Goal: Information Seeking & Learning: Learn about a topic

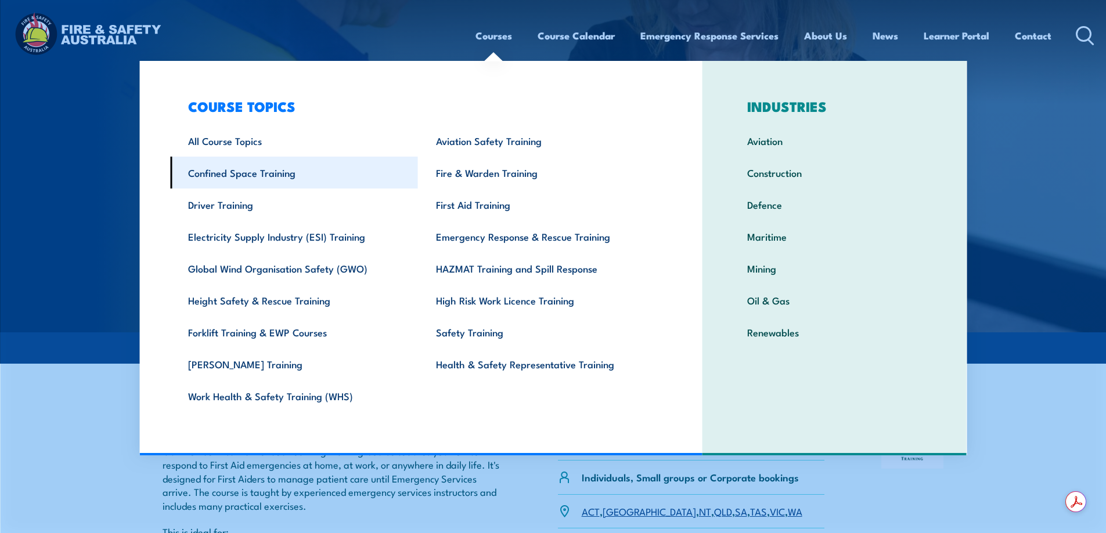
click at [223, 179] on link "Confined Space Training" at bounding box center [294, 173] width 248 height 32
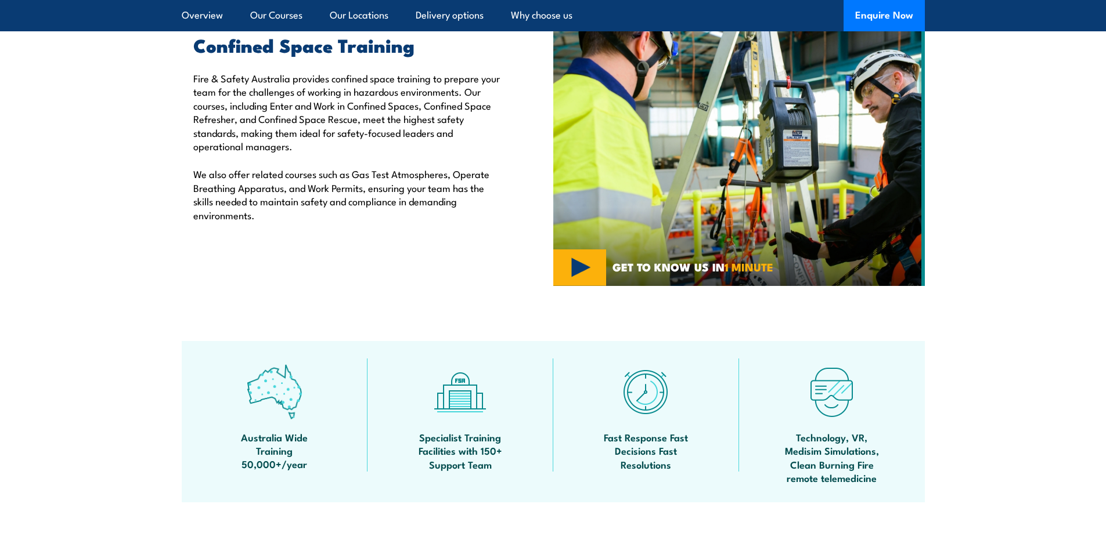
scroll to position [232, 0]
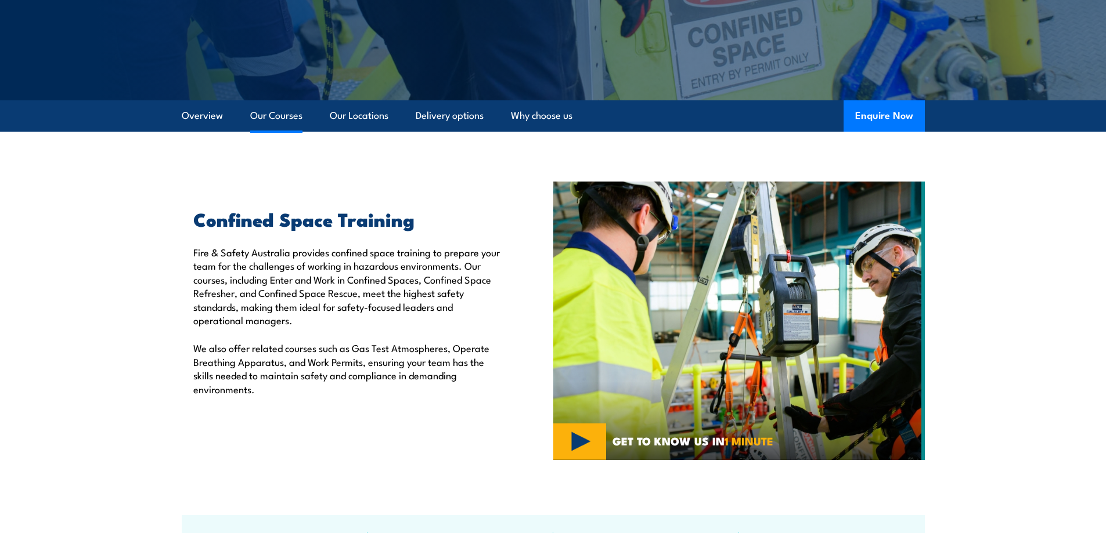
click at [260, 117] on link "Our Courses" at bounding box center [276, 115] width 52 height 31
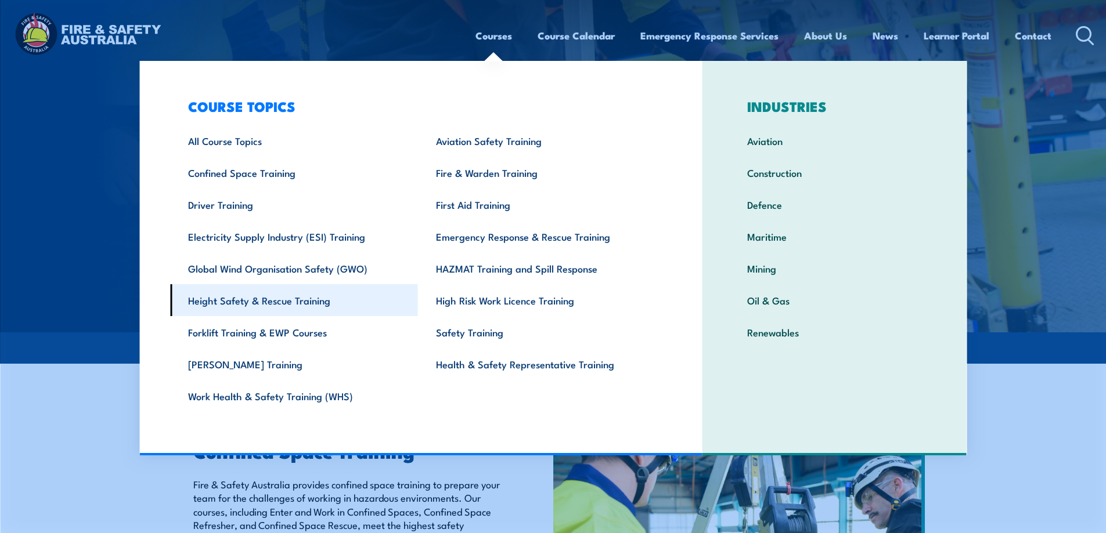
click at [256, 298] on link "Height Safety & Rescue Training" at bounding box center [294, 300] width 248 height 32
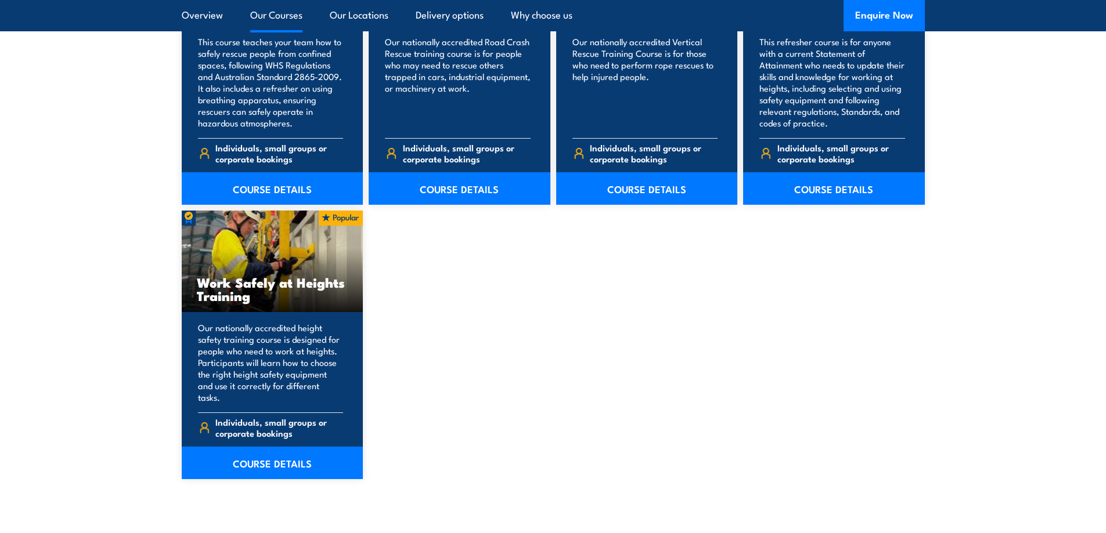
scroll to position [1393, 0]
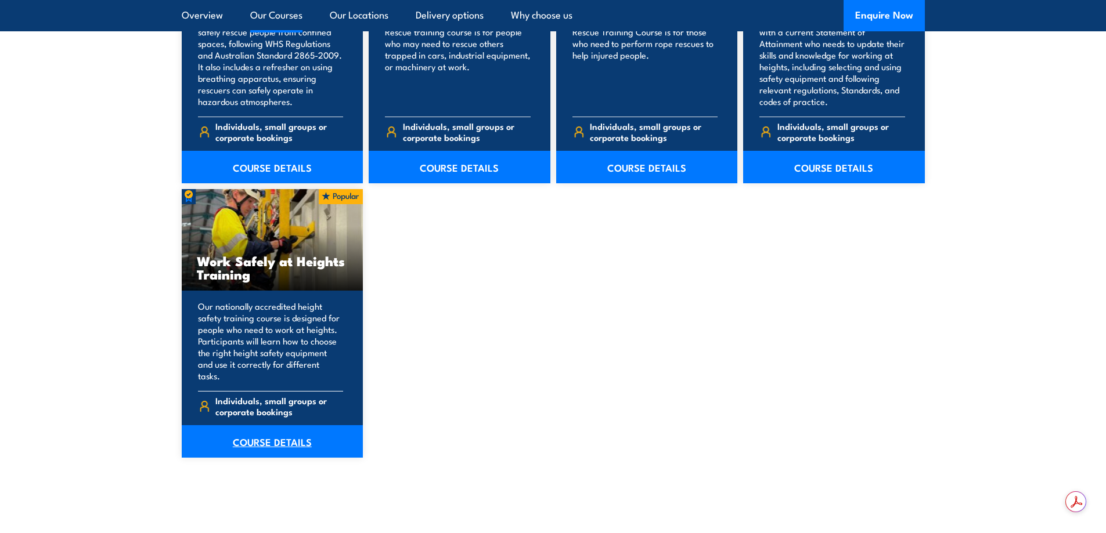
click at [242, 429] on link "COURSE DETAILS" at bounding box center [273, 441] width 182 height 33
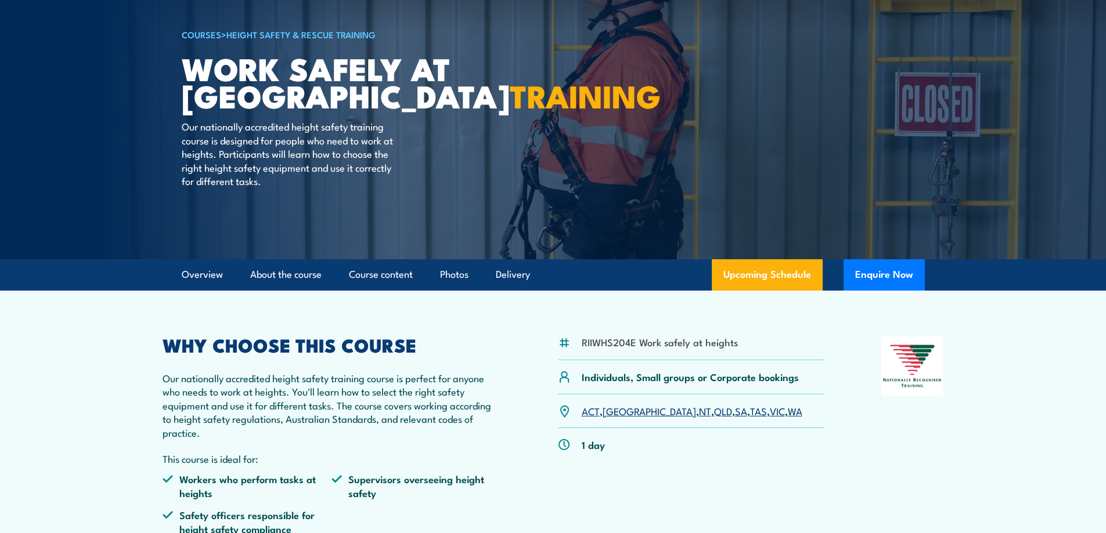
scroll to position [116, 0]
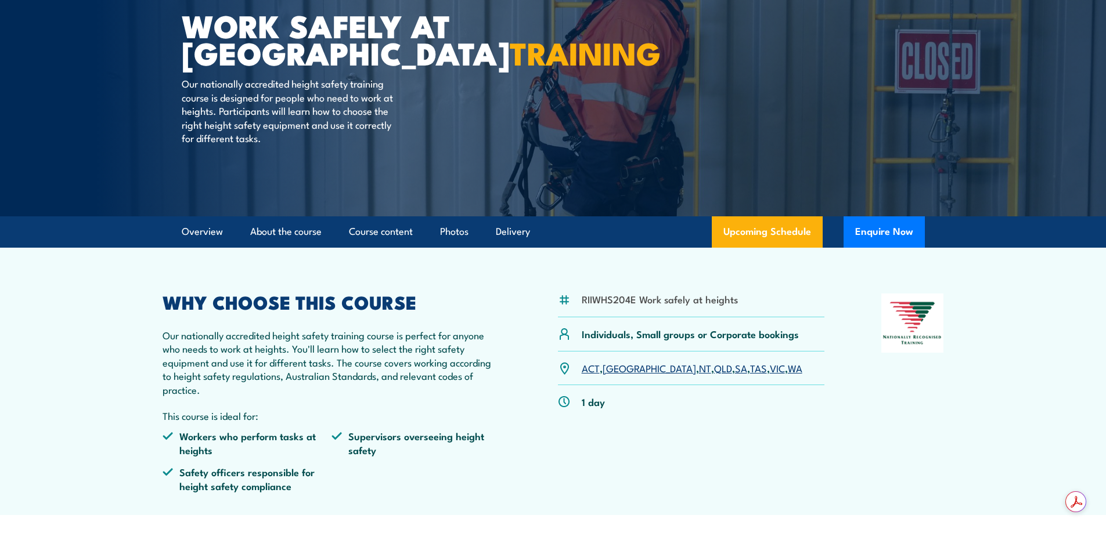
click at [714, 369] on link "QLD" at bounding box center [723, 368] width 18 height 14
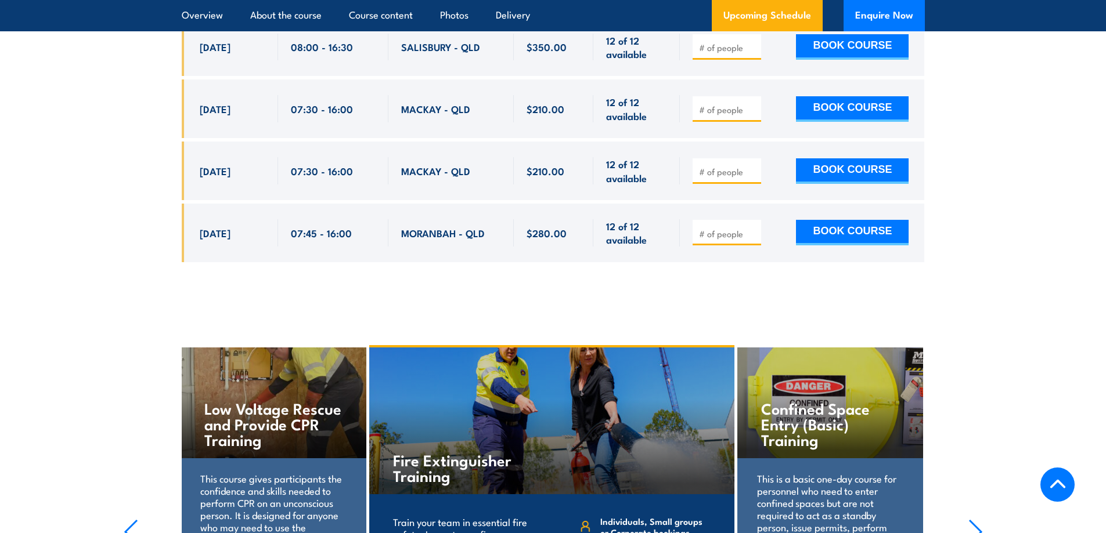
scroll to position [3066, 0]
